Goal: Information Seeking & Learning: Learn about a topic

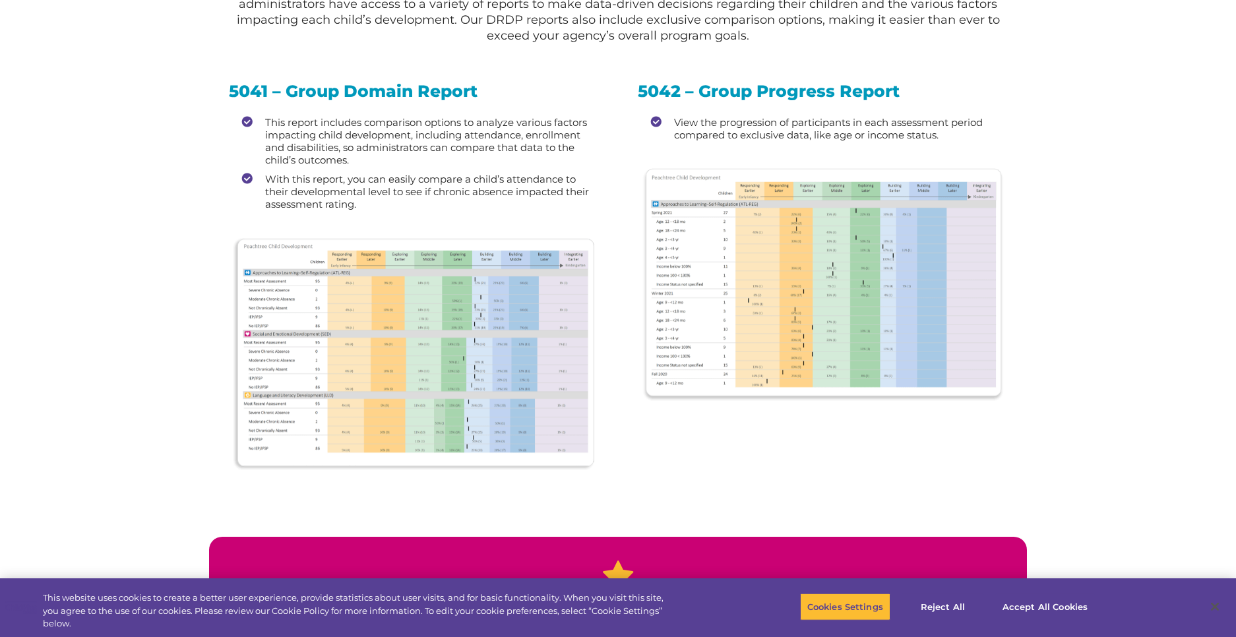
scroll to position [1613, 0]
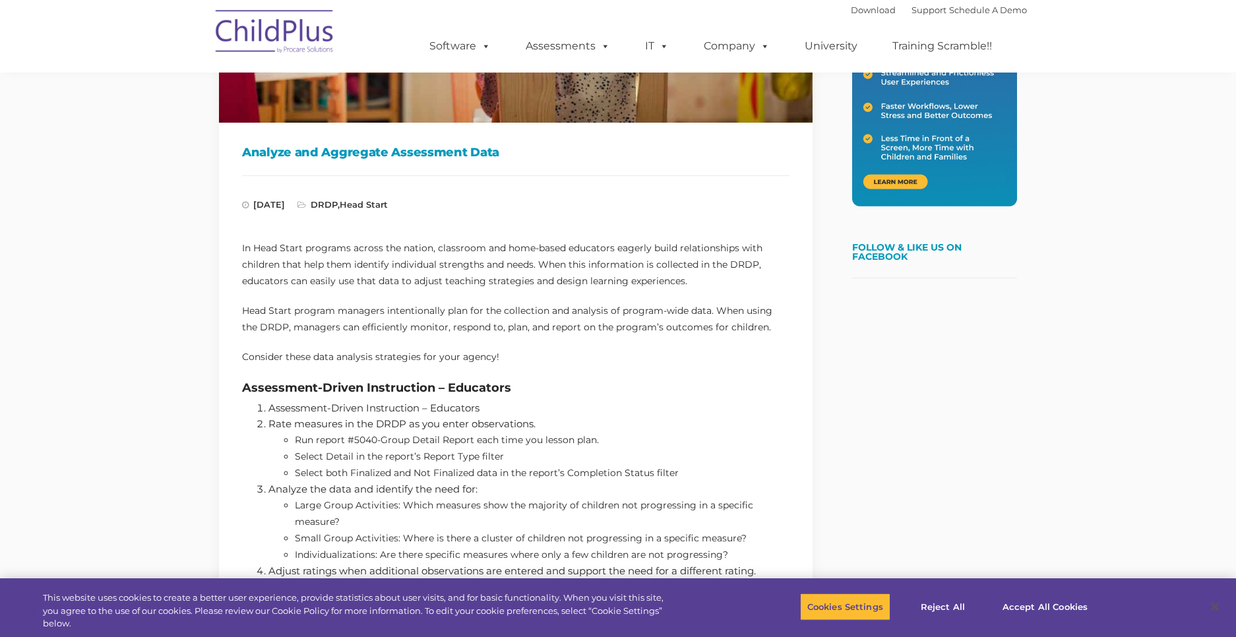
scroll to position [365, 0]
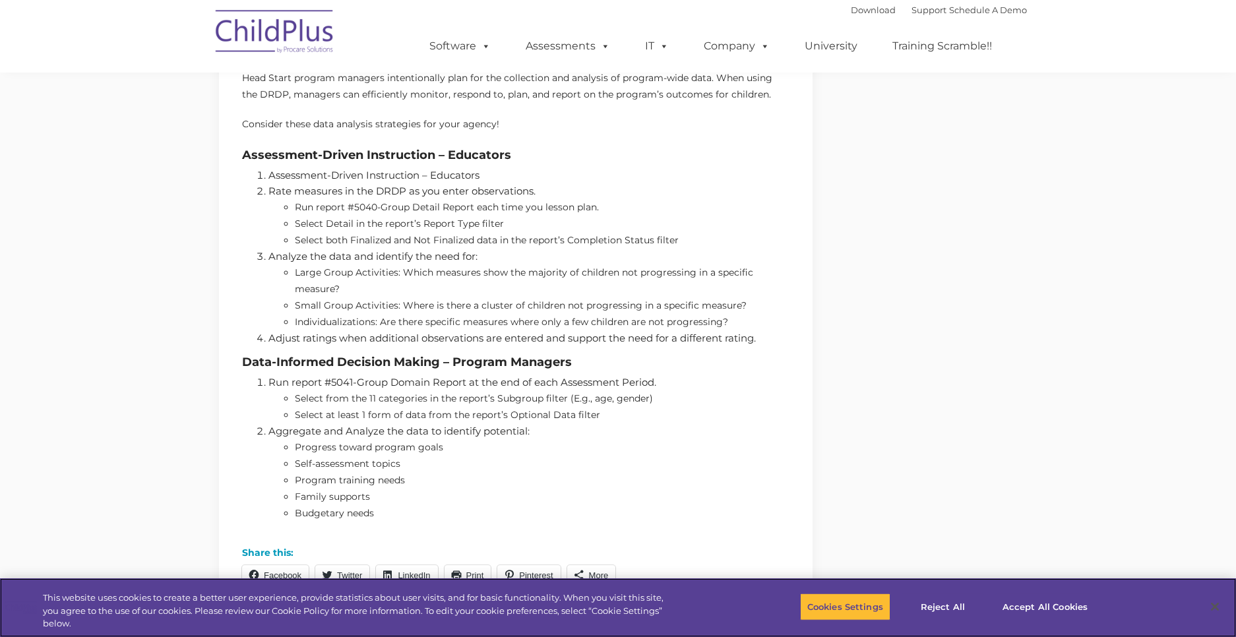
scroll to position [596, 0]
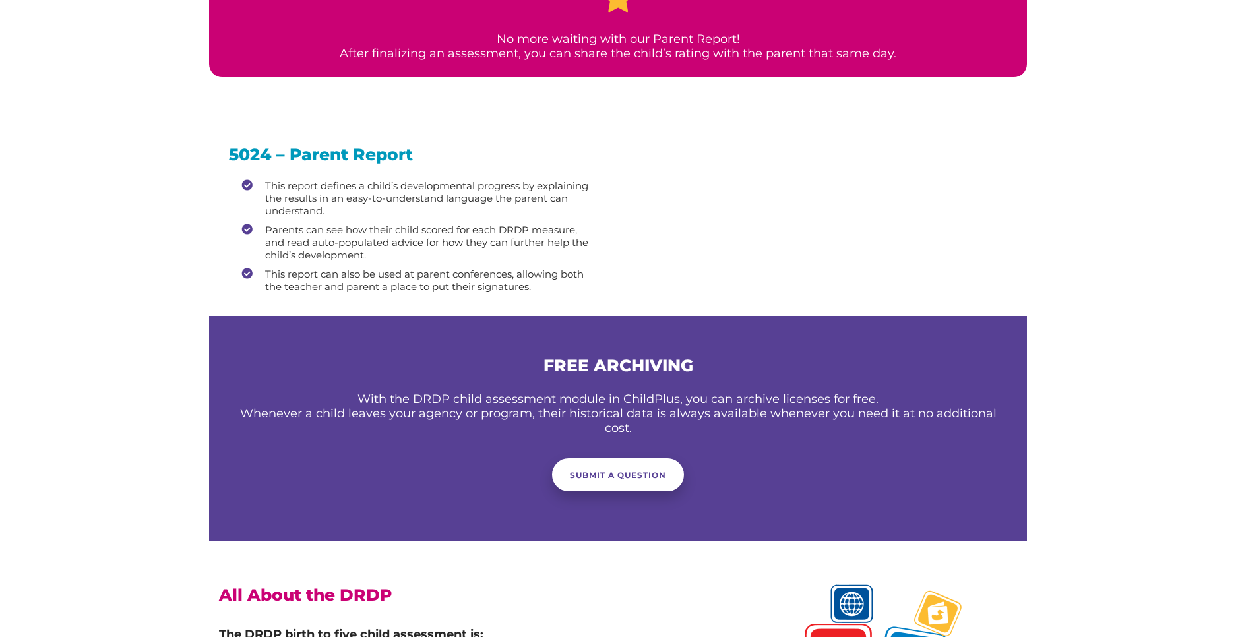
scroll to position [1613, 0]
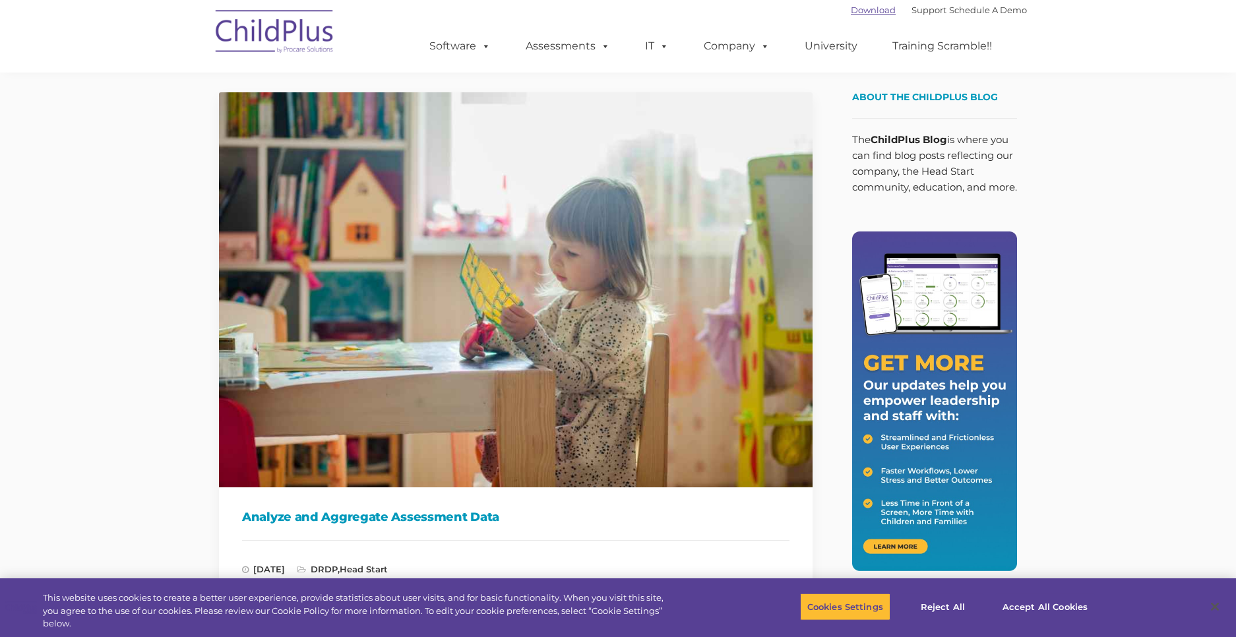
scroll to position [596, 0]
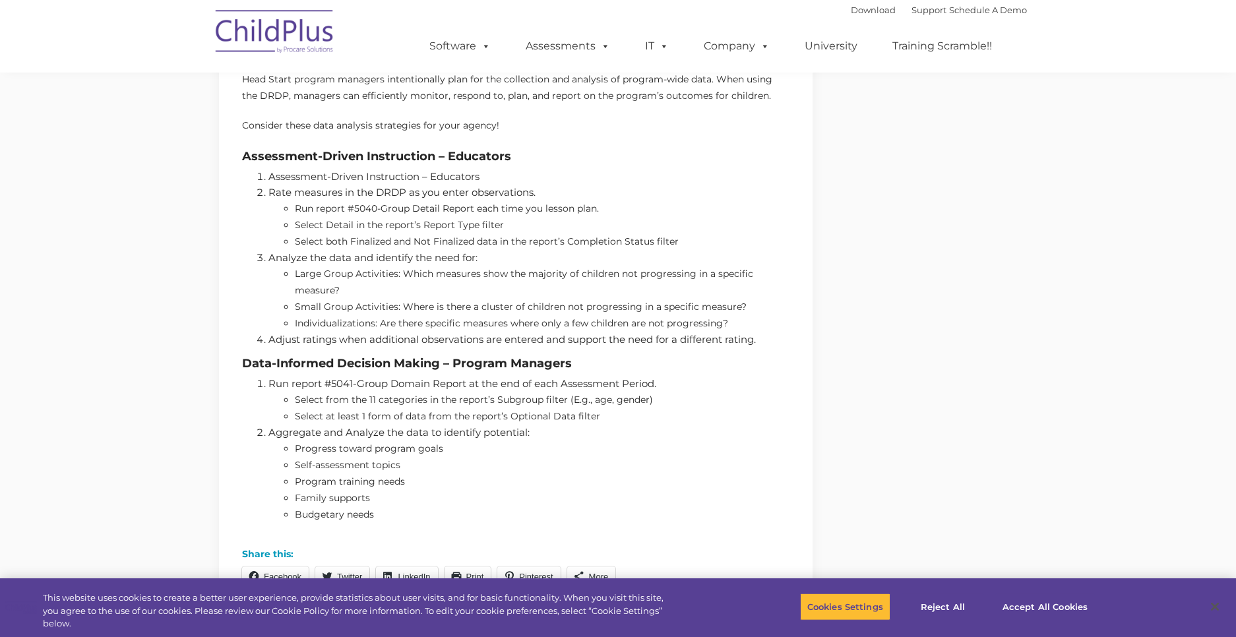
click at [970, 518] on div "Analyze and Aggregate Assessment Data [DATE] DRDP , Head Start In Head Start pr…" at bounding box center [618, 243] width 818 height 1678
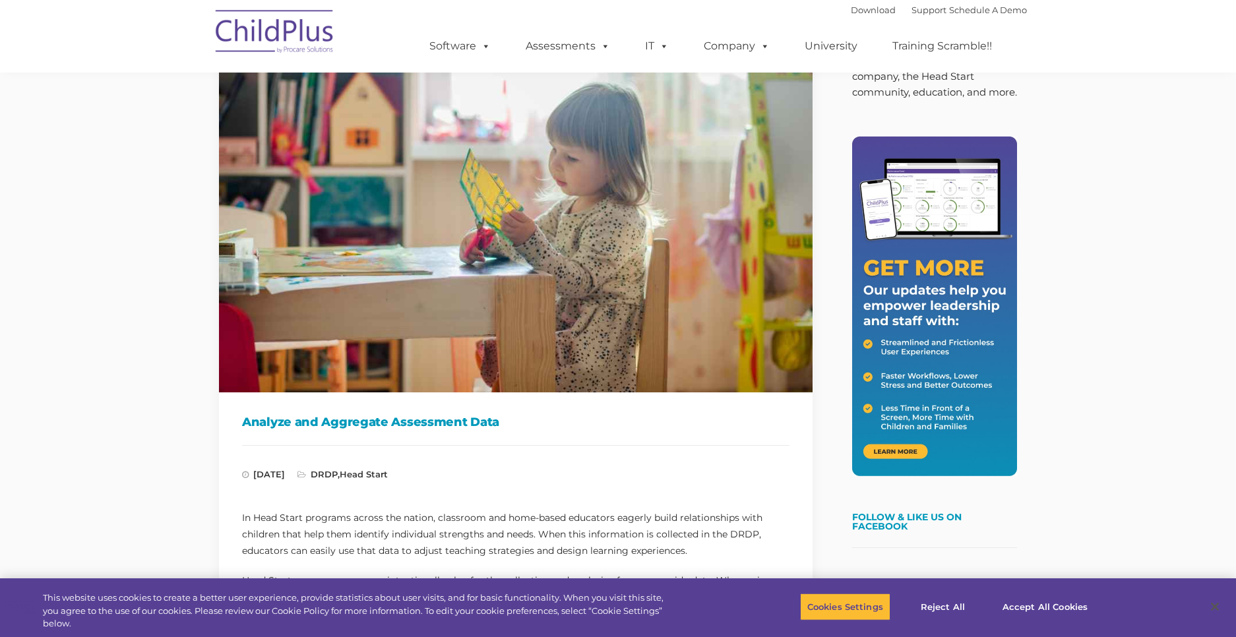
scroll to position [0, 0]
